Goal: Information Seeking & Learning: Learn about a topic

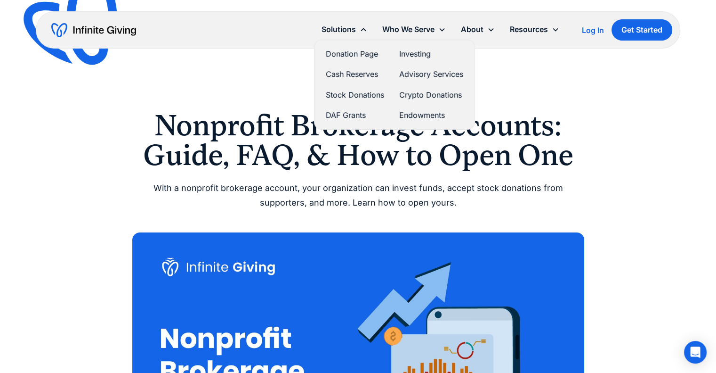
click at [407, 55] on link "Investing" at bounding box center [431, 54] width 64 height 13
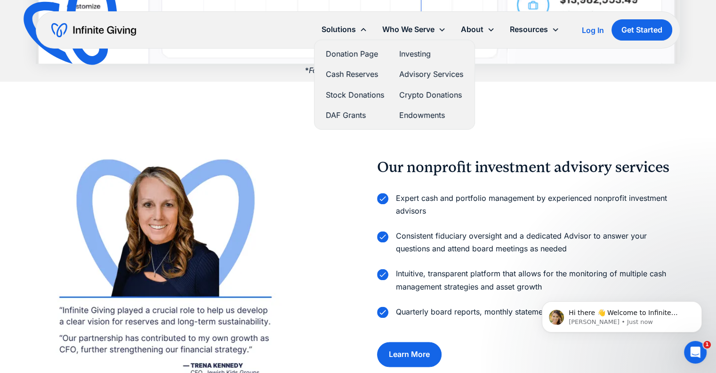
click at [405, 56] on link "Investing" at bounding box center [431, 54] width 64 height 13
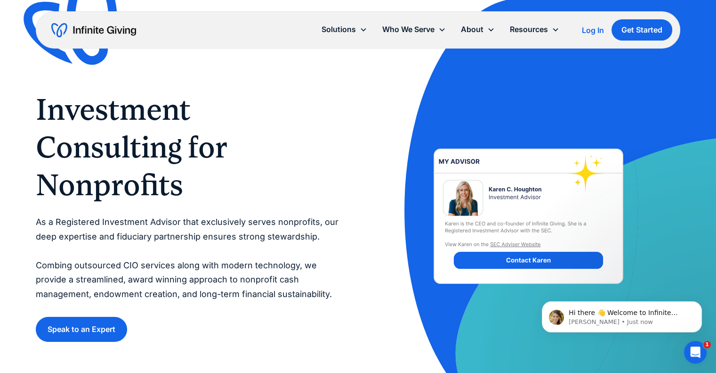
scroll to position [94, 0]
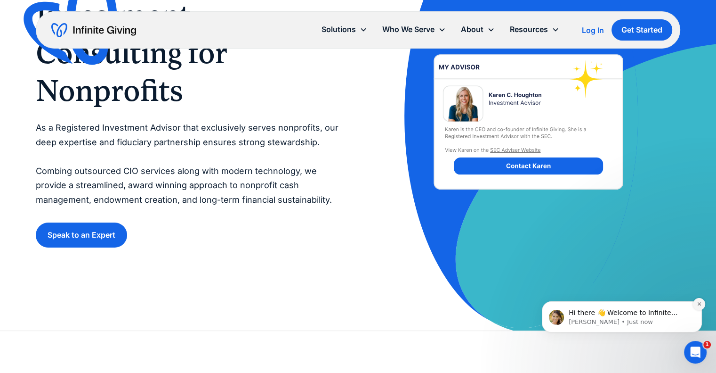
click at [700, 305] on icon "Dismiss notification" at bounding box center [699, 303] width 5 height 5
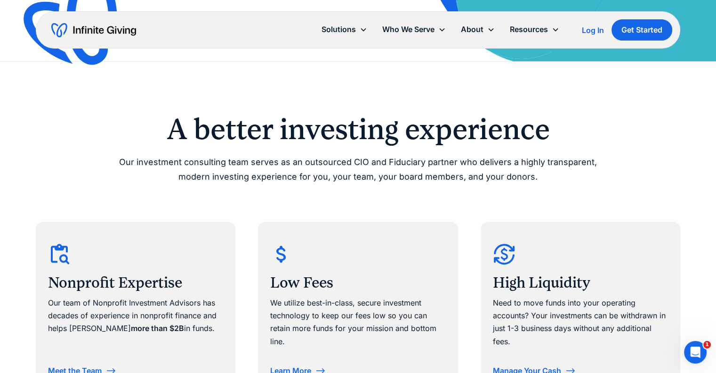
scroll to position [235, 0]
